Goal: Check status: Check status

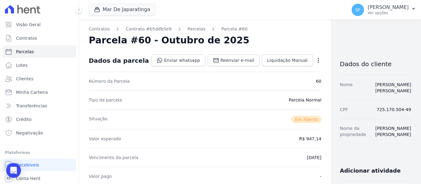
scroll to position [207, 0]
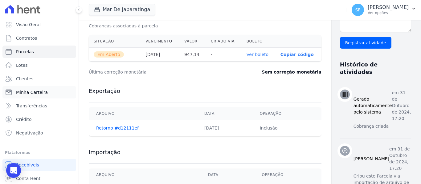
click at [30, 95] on link "Minha Carteira" at bounding box center [39, 92] width 74 height 12
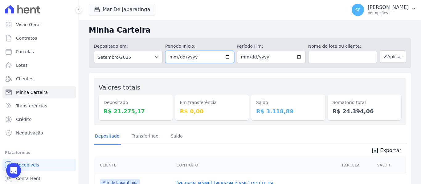
click at [225, 58] on input "2025-09-01" at bounding box center [199, 57] width 69 height 12
type input "[DATE]"
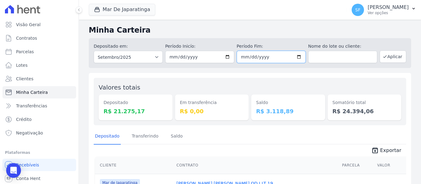
click at [297, 58] on input "2025-09-30" at bounding box center [271, 57] width 69 height 12
type input "[DATE]"
click at [384, 58] on button "Aplicar" at bounding box center [393, 57] width 27 height 12
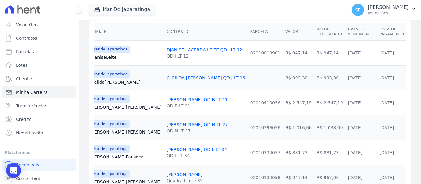
scroll to position [127, 0]
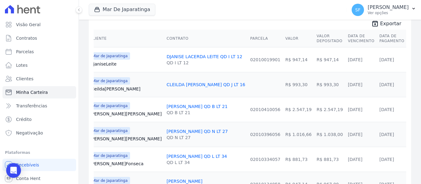
click at [167, 84] on link "CLEILDA [PERSON_NAME] QD J LT 16" at bounding box center [206, 84] width 79 height 5
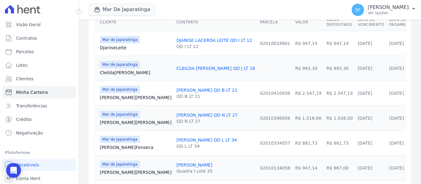
scroll to position [154, 0]
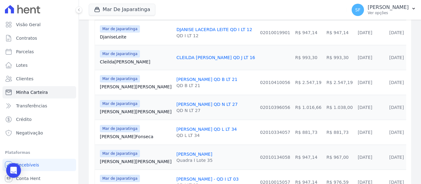
click at [218, 57] on div "CLEILDA [PERSON_NAME] QD J LT 16" at bounding box center [216, 58] width 79 height 6
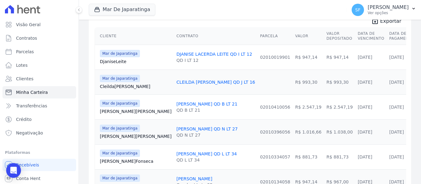
scroll to position [92, 0]
